Goal: Task Accomplishment & Management: Manage account settings

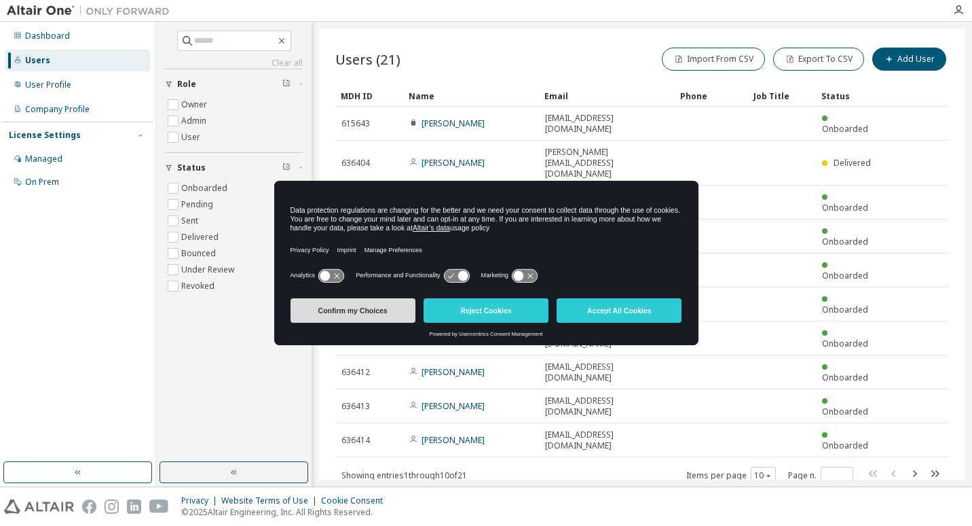
click at [368, 309] on button "Confirm my Choices" at bounding box center [353, 310] width 125 height 24
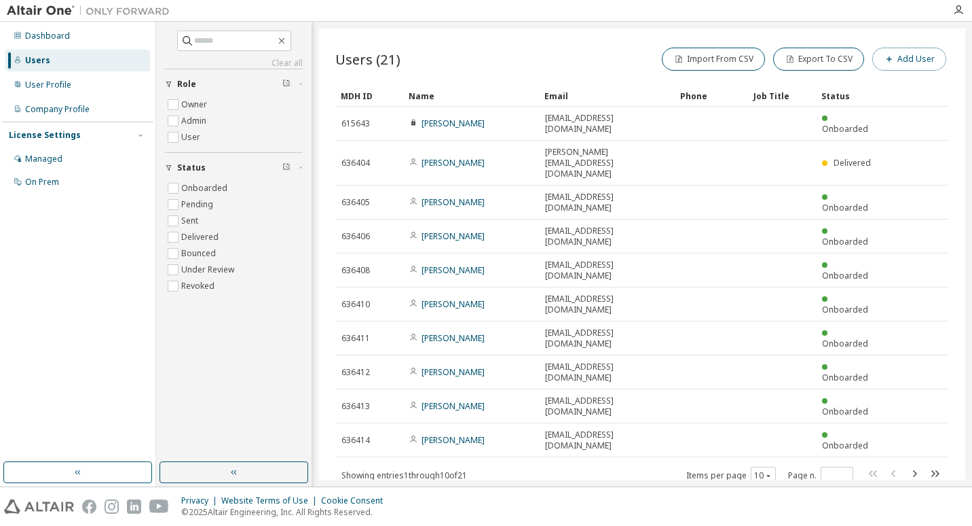
click at [921, 60] on button "Add User" at bounding box center [909, 59] width 74 height 23
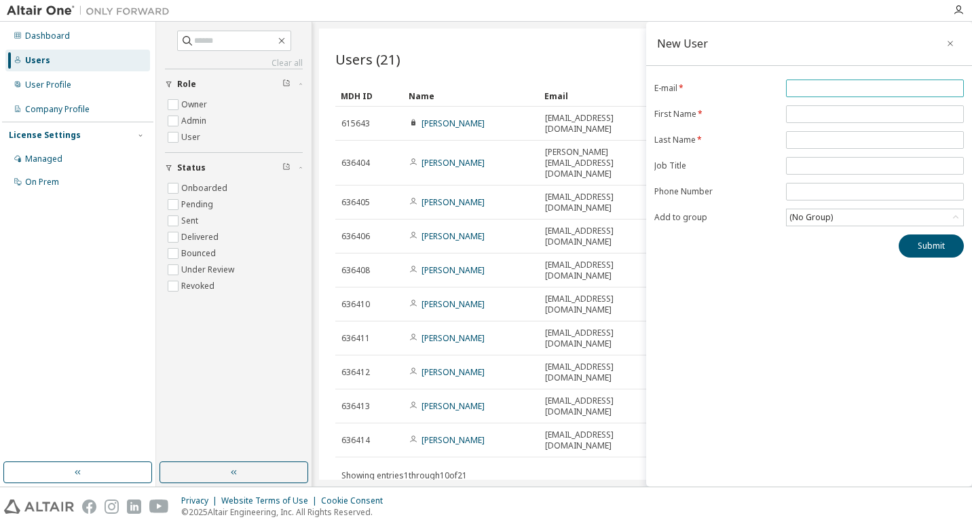
click at [798, 88] on input "email" at bounding box center [875, 88] width 171 height 11
paste input "**********"
type input "**********"
click at [874, 116] on input "text" at bounding box center [875, 114] width 171 height 11
type input "*******"
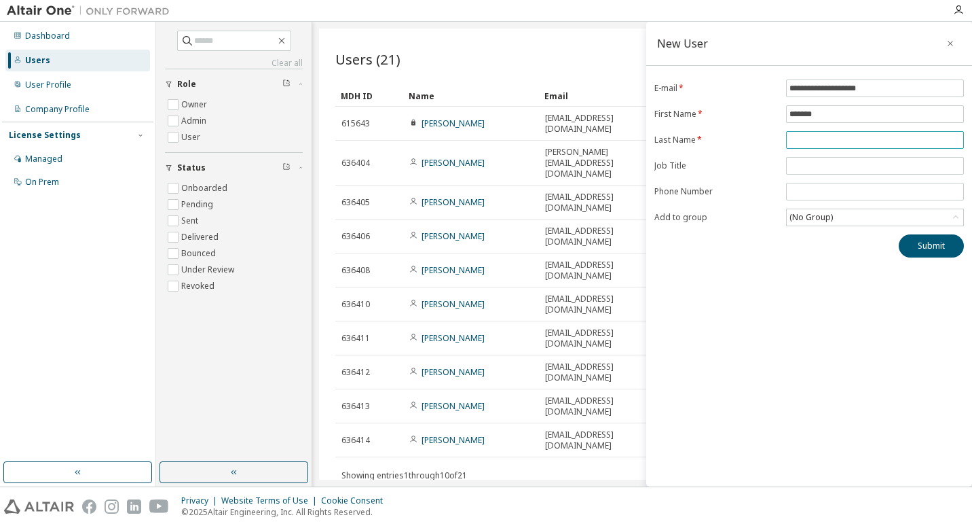
click at [855, 145] on input "text" at bounding box center [875, 139] width 171 height 11
type input "*******"
click at [935, 255] on button "Submit" at bounding box center [931, 245] width 65 height 23
click at [936, 250] on button "Submit" at bounding box center [931, 245] width 65 height 23
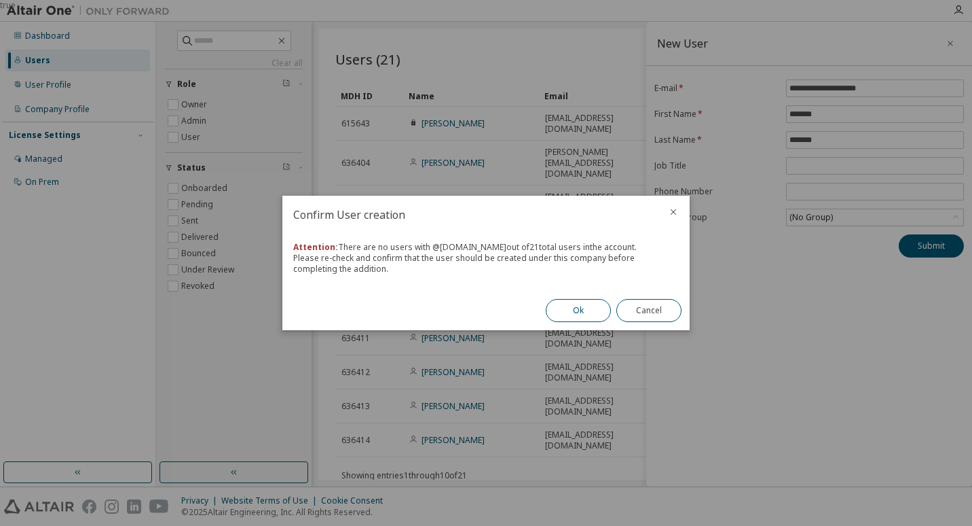
click at [583, 313] on button "Ok" at bounding box center [578, 310] width 65 height 23
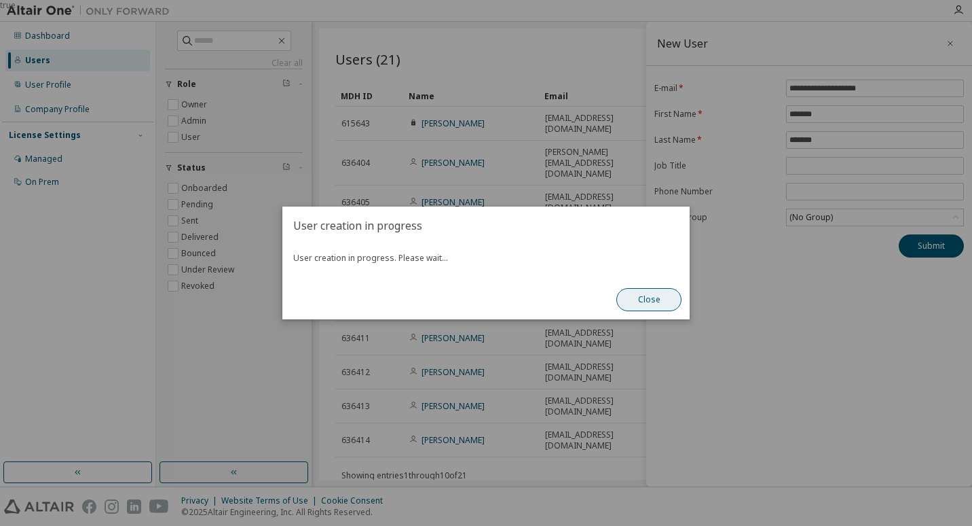
click at [642, 300] on button "Close" at bounding box center [648, 299] width 65 height 23
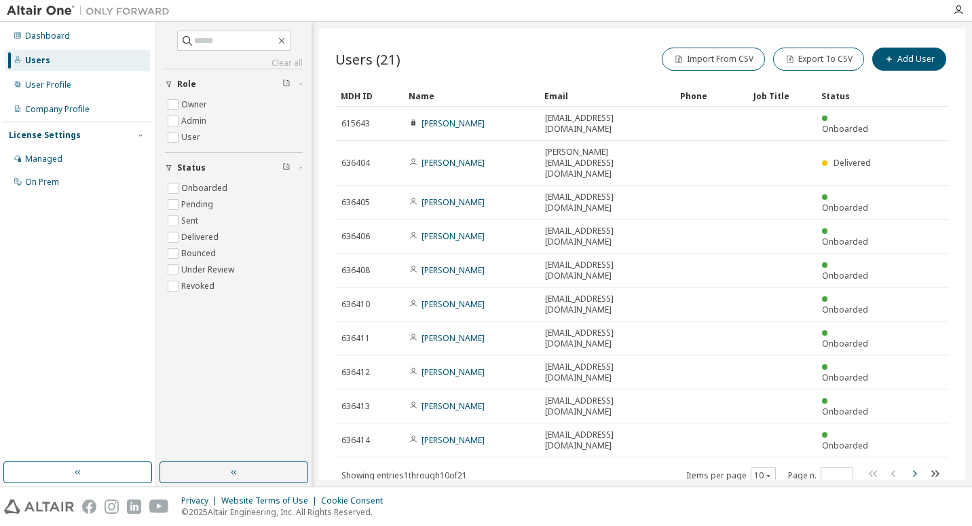
click at [918, 465] on icon "button" at bounding box center [914, 473] width 16 height 16
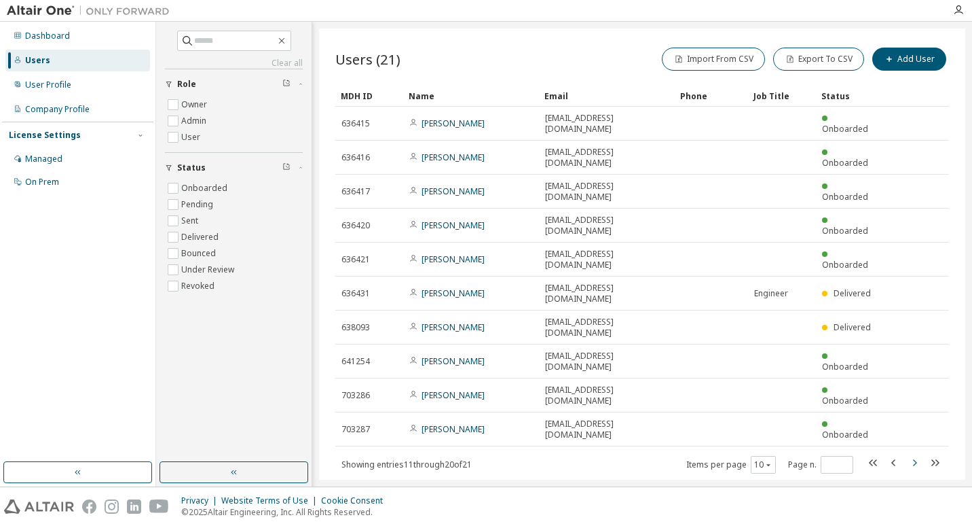
click at [917, 454] on icon "button" at bounding box center [914, 462] width 16 height 16
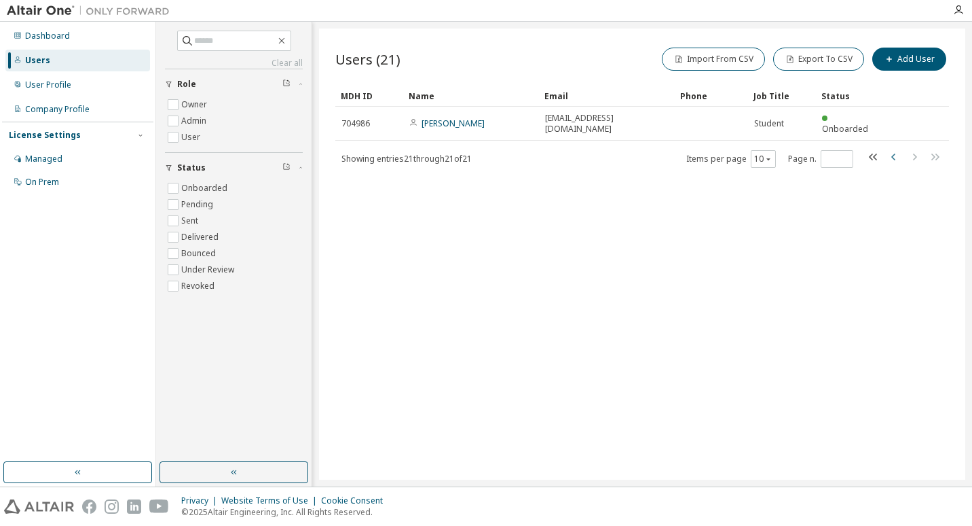
click at [891, 149] on icon "button" at bounding box center [894, 157] width 16 height 16
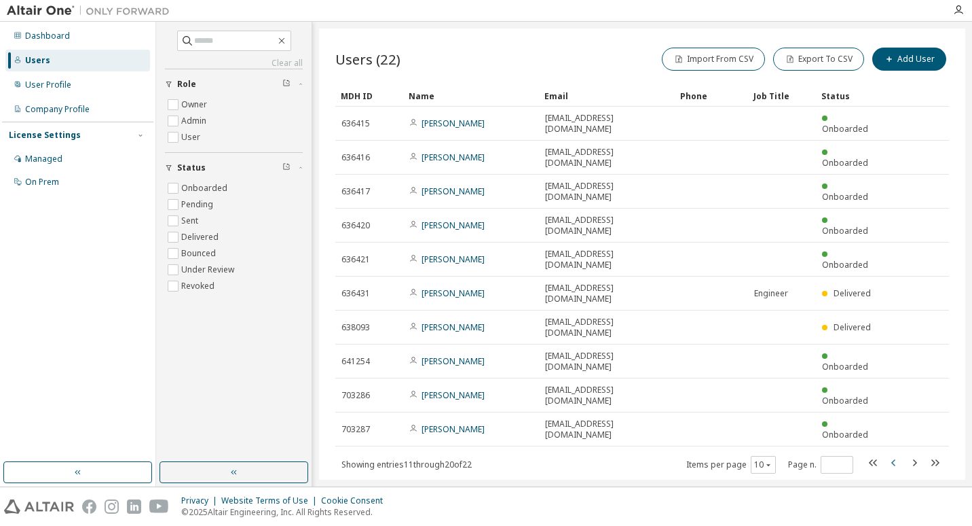
click at [894, 459] on icon "button" at bounding box center [893, 462] width 4 height 7
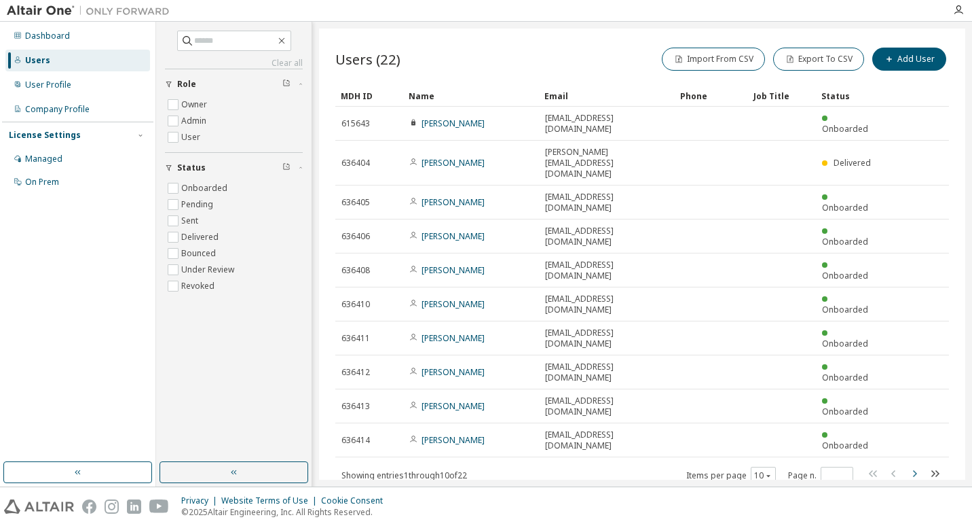
click at [917, 470] on icon "button" at bounding box center [915, 473] width 4 height 7
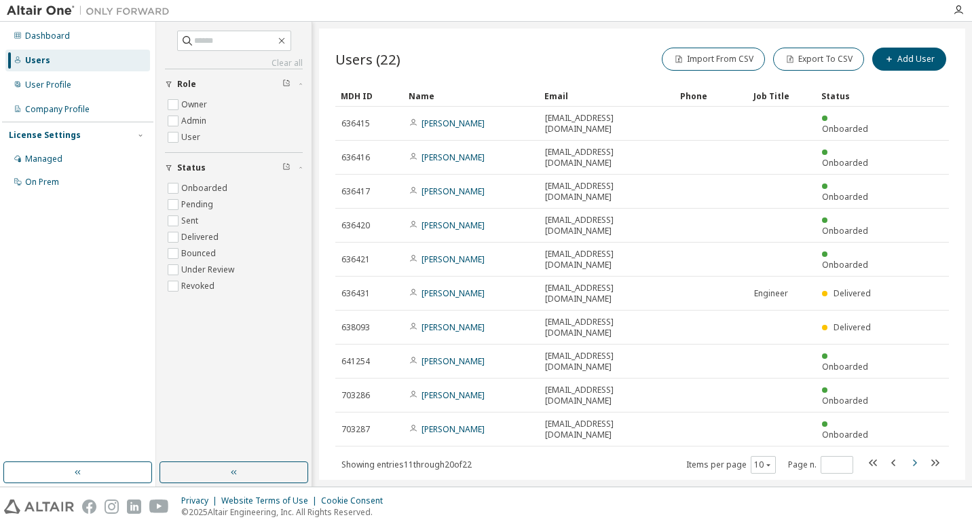
click at [917, 459] on icon "button" at bounding box center [915, 462] width 4 height 7
type input "*"
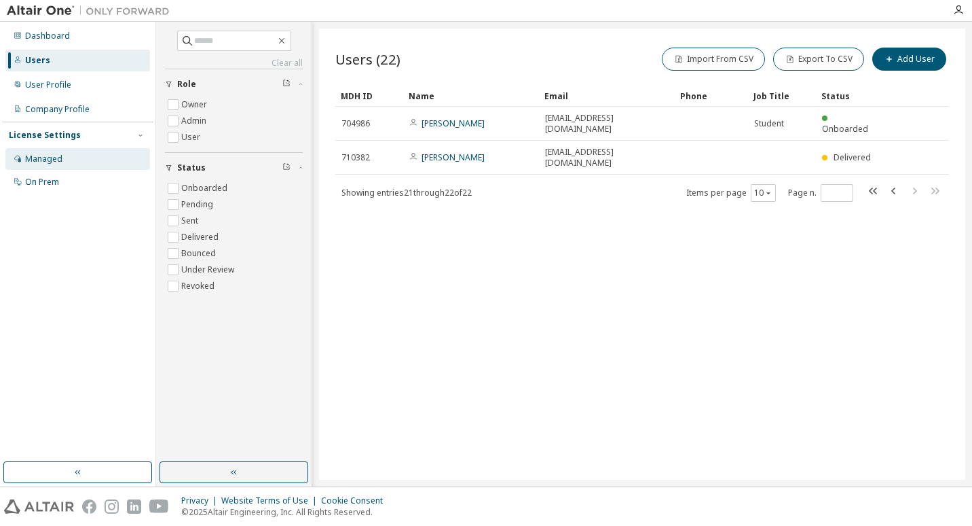
click at [37, 153] on div "Managed" at bounding box center [77, 159] width 145 height 22
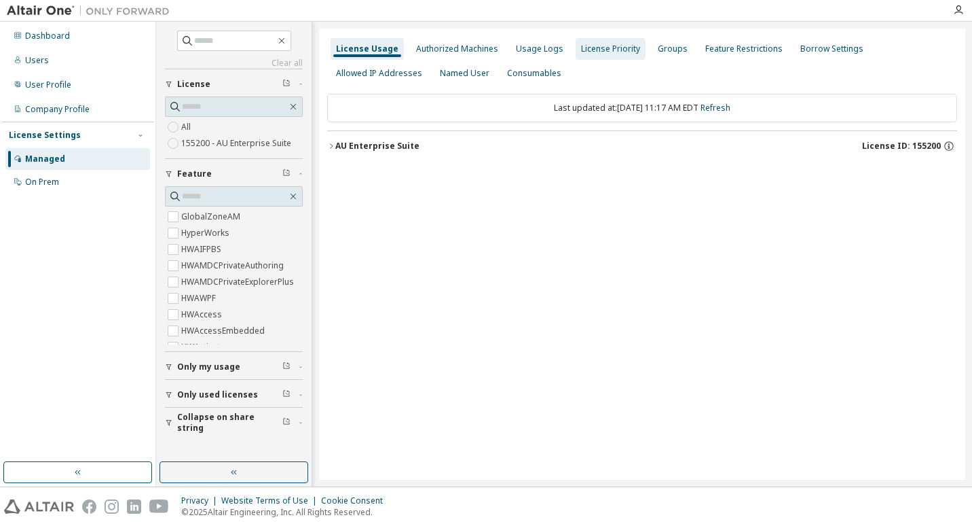
click at [600, 46] on div "License Priority" at bounding box center [610, 48] width 59 height 11
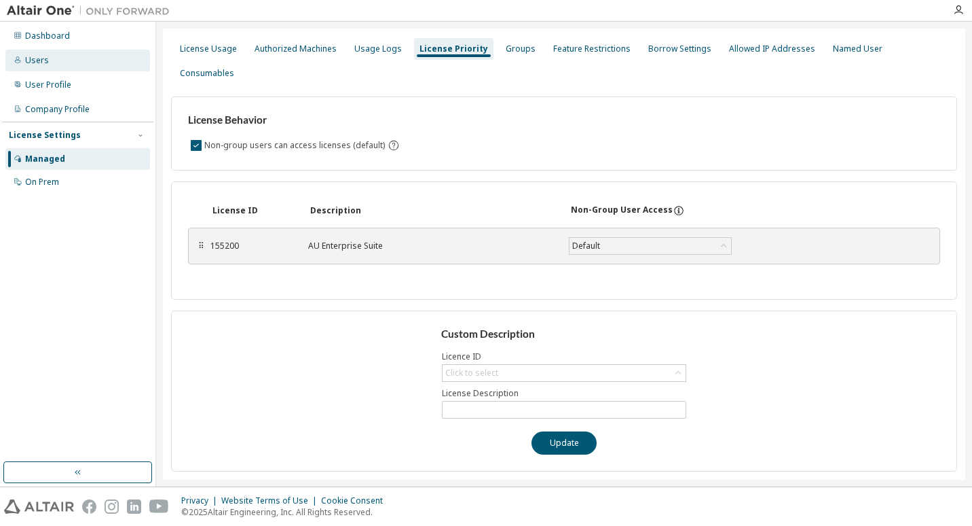
click at [38, 60] on div "Users" at bounding box center [37, 60] width 24 height 11
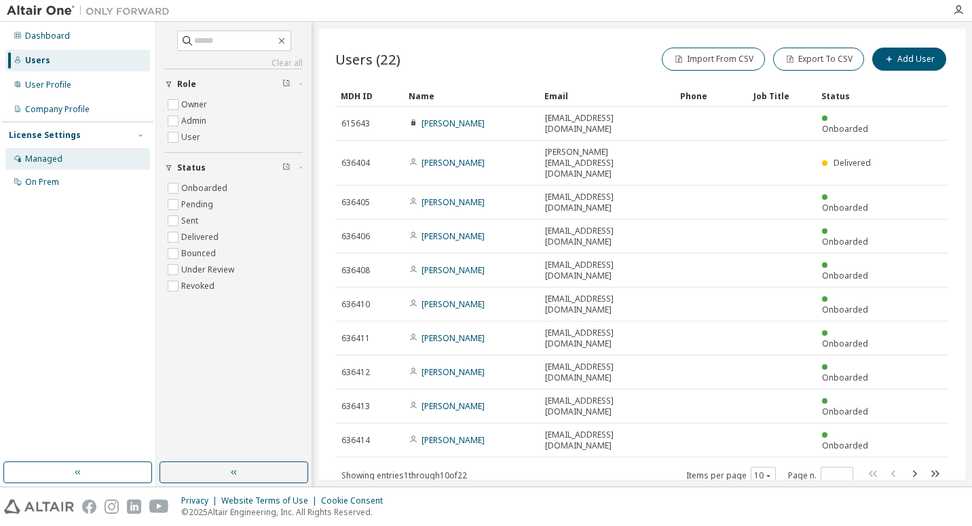
click at [57, 156] on div "Managed" at bounding box center [43, 158] width 37 height 11
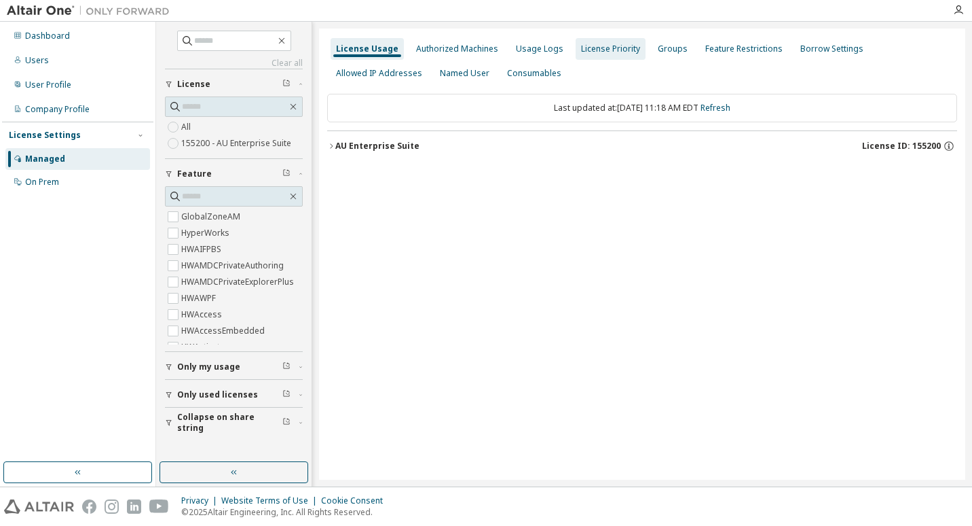
click at [585, 52] on div "License Priority" at bounding box center [610, 48] width 59 height 11
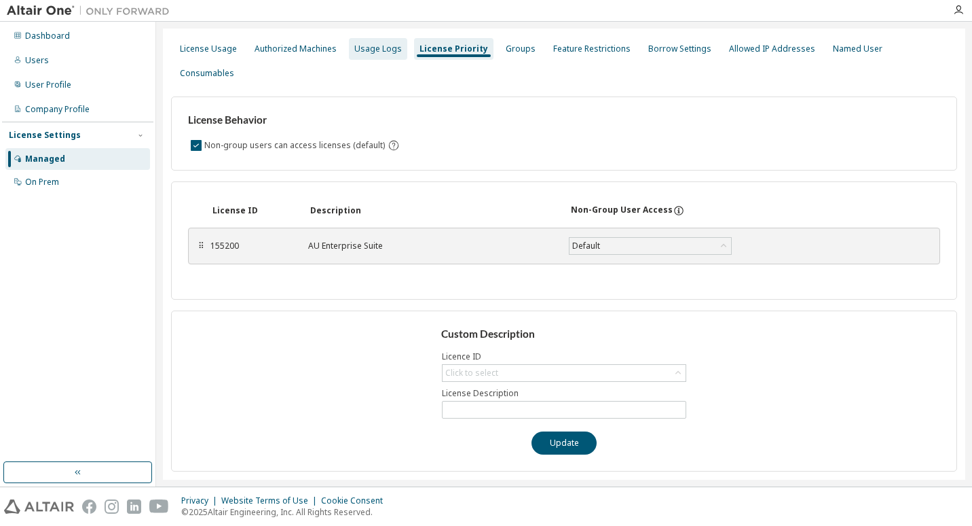
click at [383, 52] on div "Usage Logs" at bounding box center [378, 48] width 48 height 11
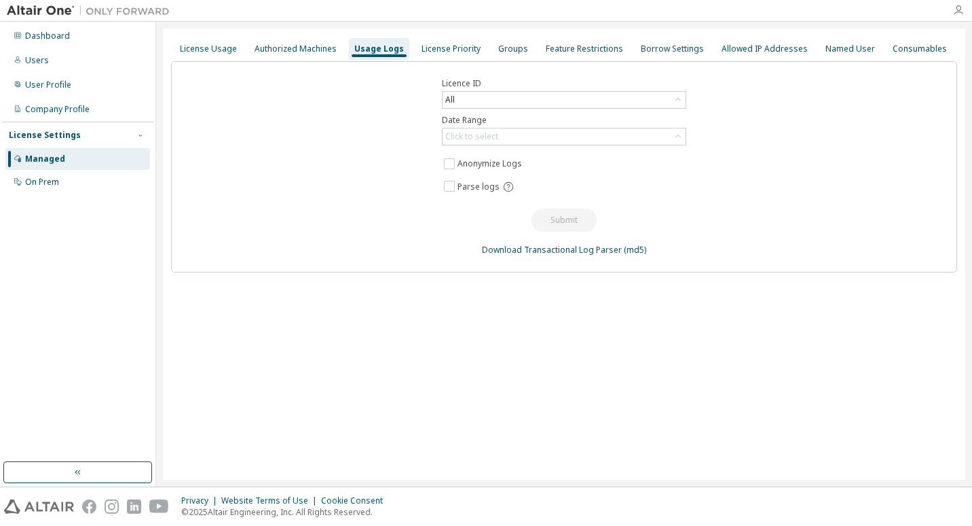
click at [957, 14] on icon "button" at bounding box center [958, 10] width 11 height 11
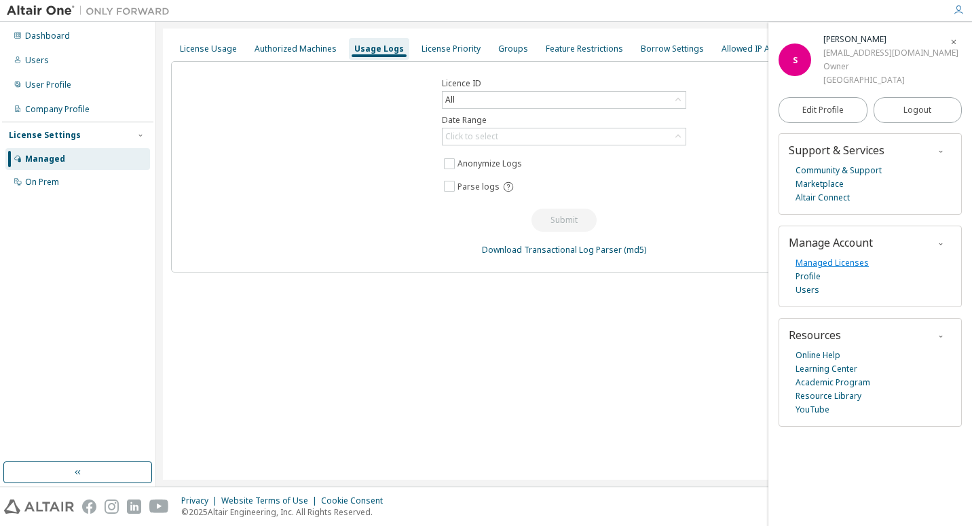
click at [816, 265] on link "Managed Licenses" at bounding box center [832, 263] width 73 height 14
click at [474, 354] on div "License Usage Authorized Machines Usage Logs License Priority Groups Feature Re…" at bounding box center [564, 254] width 803 height 451
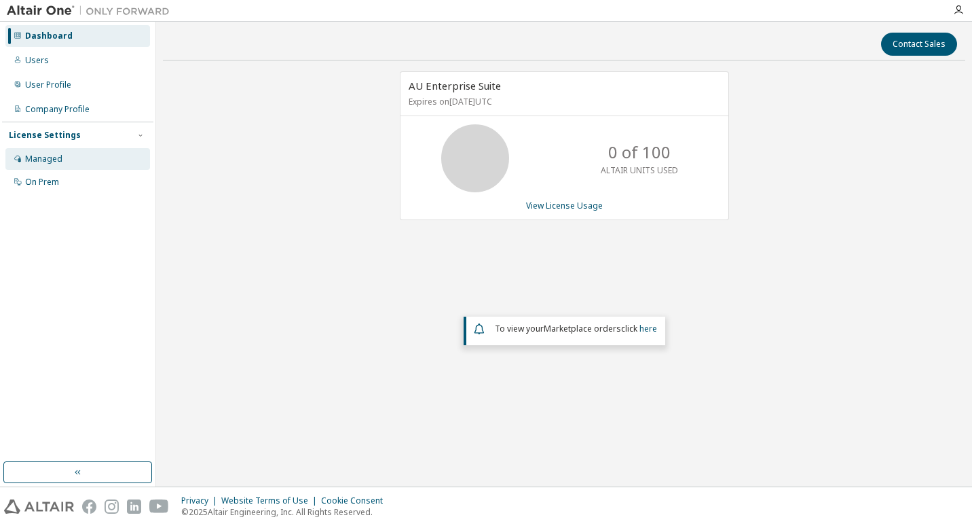
click at [54, 160] on div "Managed" at bounding box center [43, 158] width 37 height 11
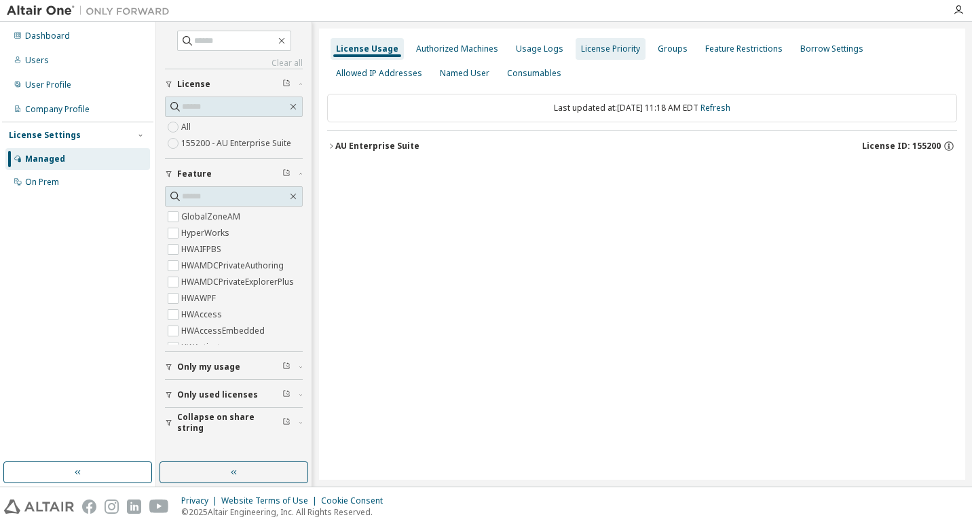
click at [481, 43] on div "Authorized Machines" at bounding box center [457, 49] width 93 height 22
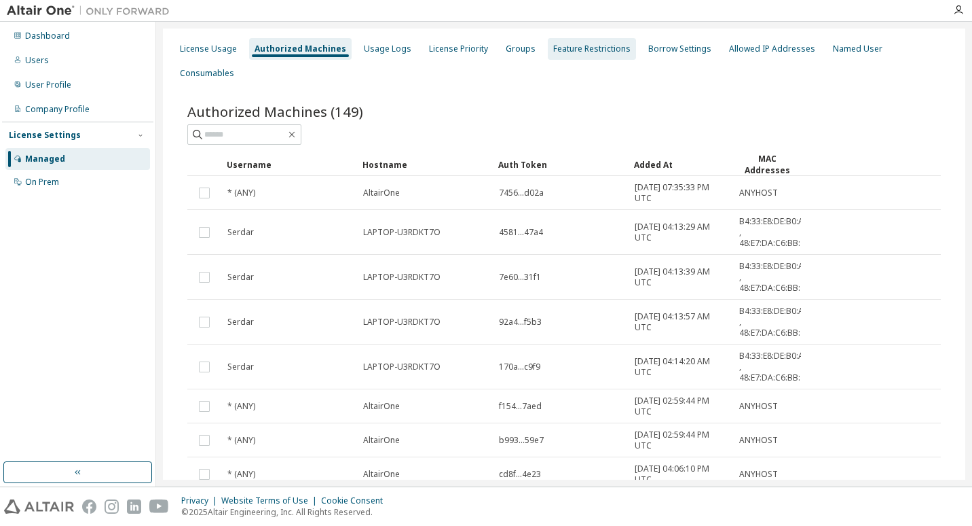
click at [600, 53] on div "Feature Restrictions" at bounding box center [591, 48] width 77 height 11
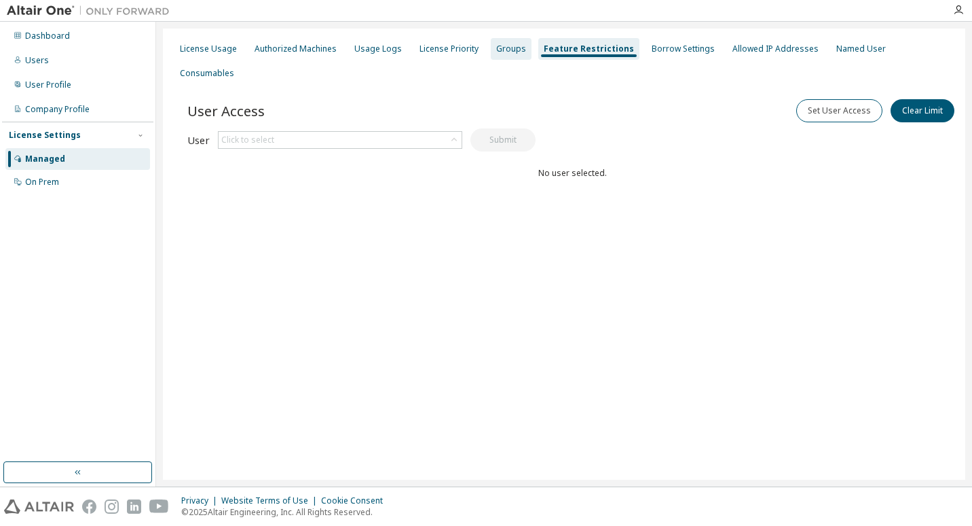
click at [505, 48] on div "Groups" at bounding box center [511, 48] width 30 height 11
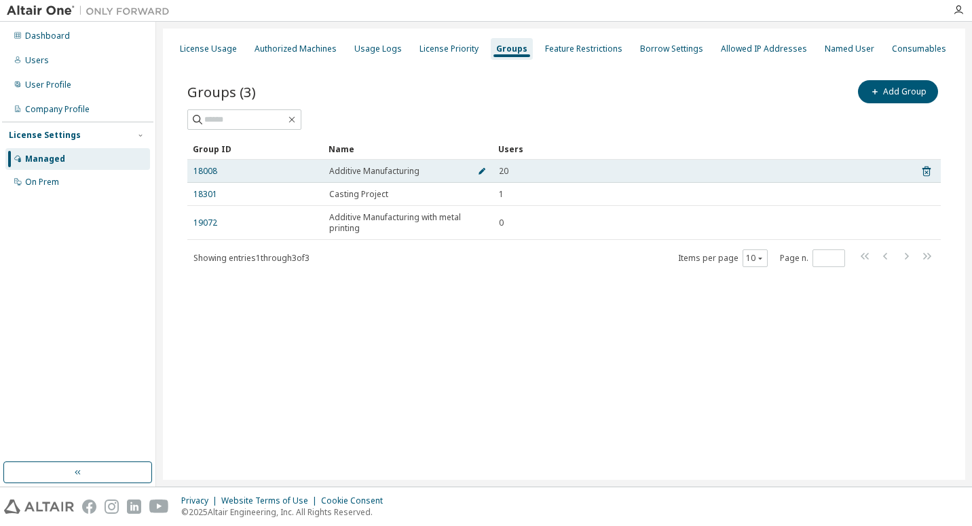
click at [483, 169] on icon "button" at bounding box center [482, 171] width 8 height 8
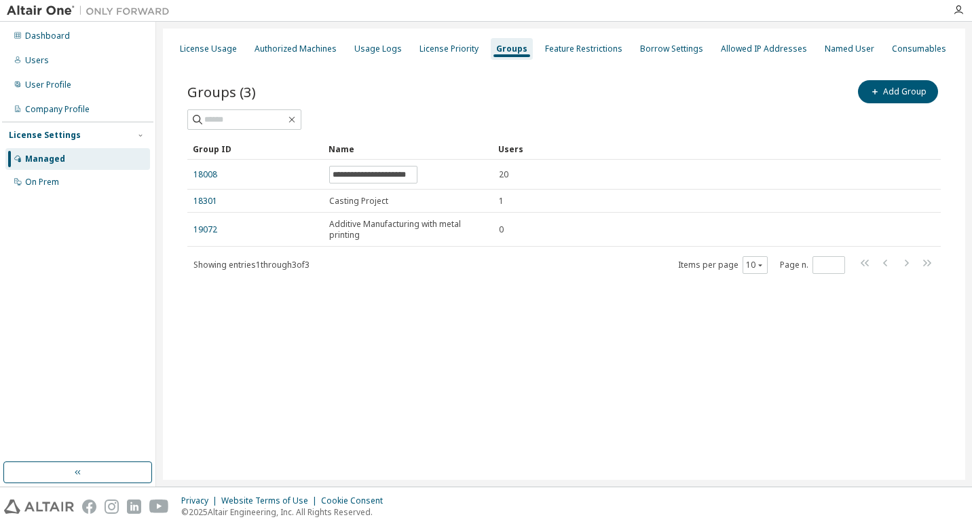
click at [465, 344] on div "**********" at bounding box center [564, 254] width 803 height 451
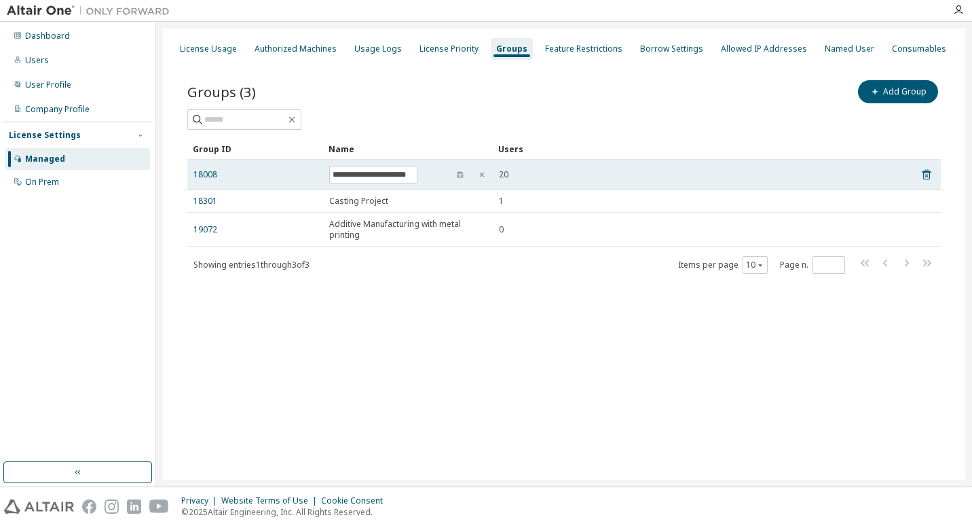
drag, startPoint x: 225, startPoint y: 172, endPoint x: 218, endPoint y: 174, distance: 7.1
click at [219, 174] on div "18008" at bounding box center [256, 174] width 124 height 11
click at [208, 174] on link "18008" at bounding box center [206, 174] width 24 height 11
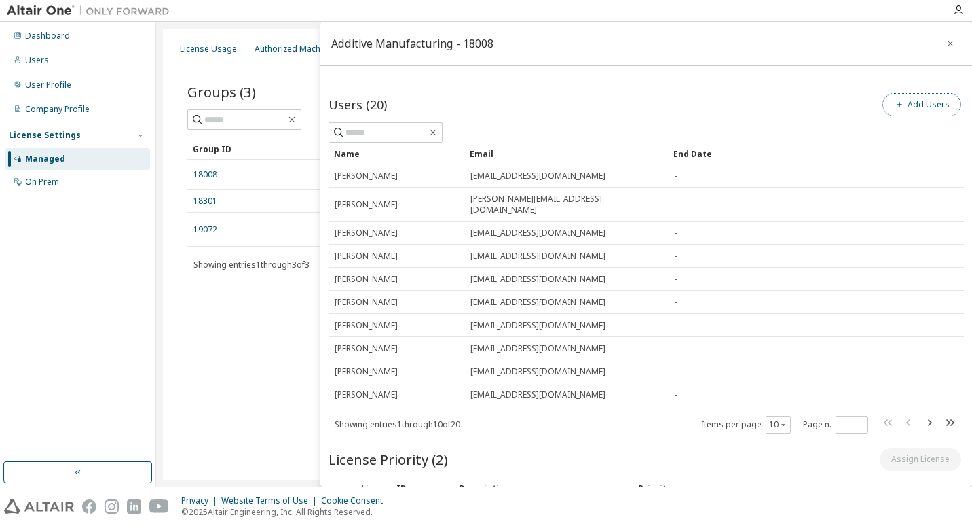
click at [907, 109] on button "Add Users" at bounding box center [922, 104] width 79 height 23
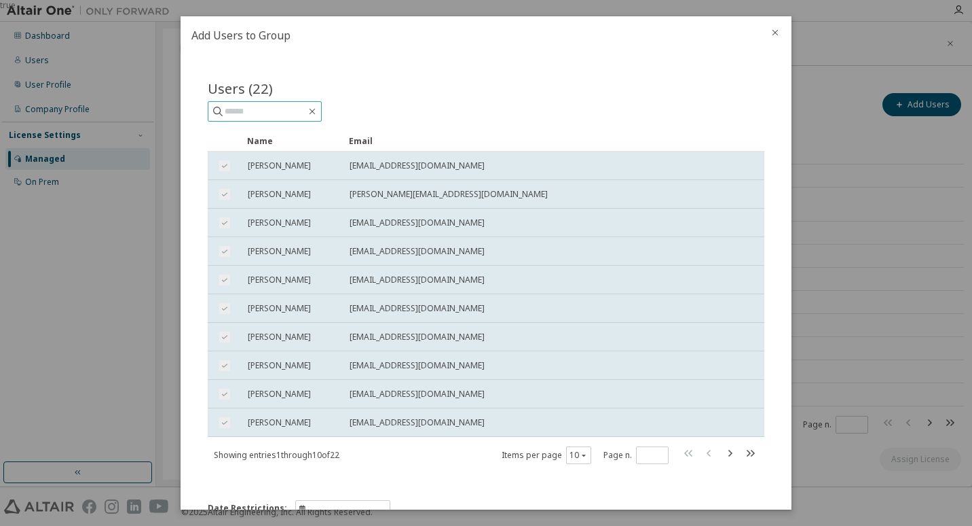
click at [244, 109] on input "text" at bounding box center [265, 112] width 81 height 14
paste input "**********"
type input "**********"
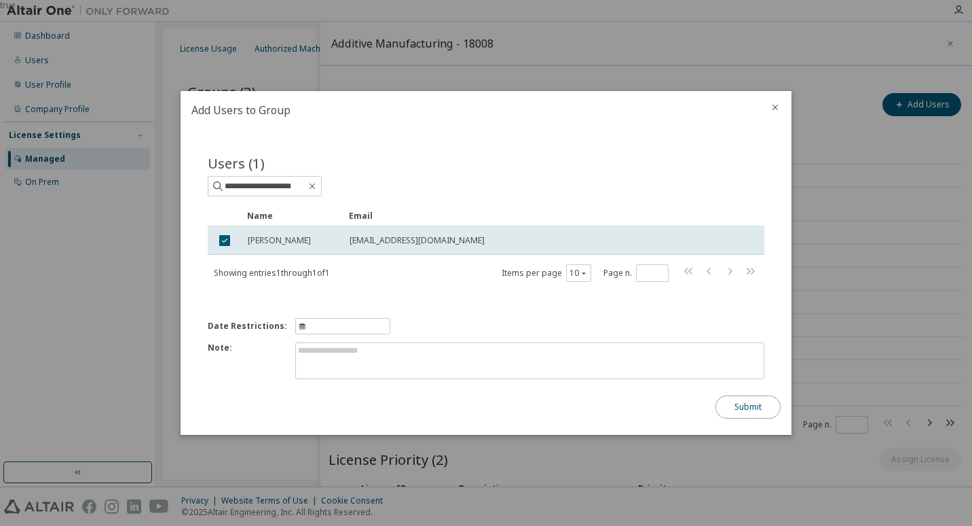
click at [746, 404] on button "Submit" at bounding box center [748, 406] width 65 height 23
